Goal: Find contact information: Find contact information

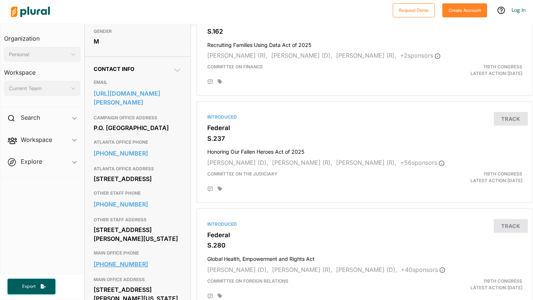
scroll to position [198, 0]
drag, startPoint x: 88, startPoint y: 162, endPoint x: 151, endPoint y: 160, distance: 63.0
click at [151, 160] on div "Contact Info EMAIL [URL][DOMAIN_NAME][PERSON_NAME] CAMPAIGN OFFICE ADDRESS P.O.…" at bounding box center [138, 280] width 106 height 446
copy link "[PHONE_NUMBER]"
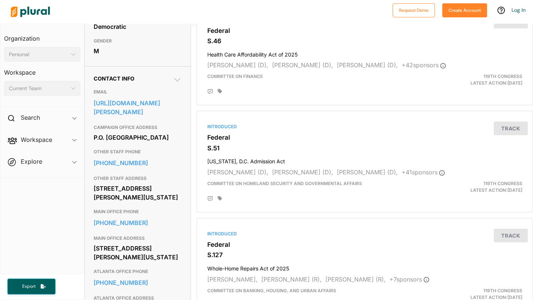
scroll to position [188, 0]
drag, startPoint x: 89, startPoint y: 258, endPoint x: 160, endPoint y: 259, distance: 71.1
click at [160, 259] on div "Contact Info EMAIL https://www.warnock.senate.gov/contact/contact-form/ CAMPAIG…" at bounding box center [138, 204] width 106 height 275
copy link "202-224-3643"
